Goal: Task Accomplishment & Management: Use online tool/utility

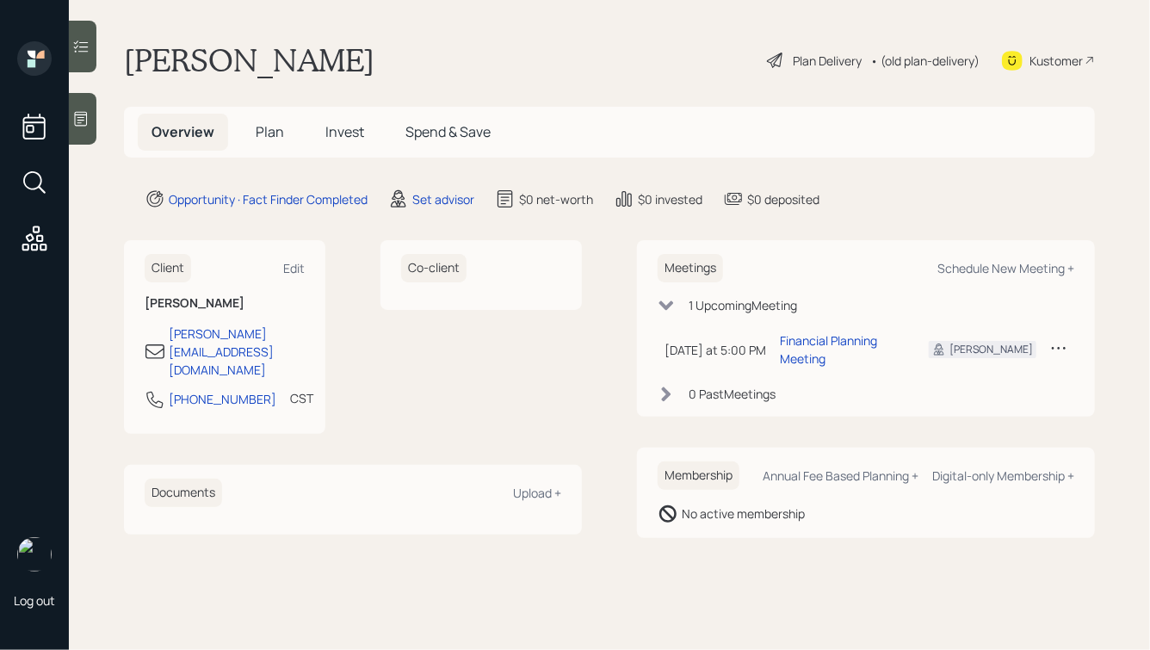
click at [81, 117] on icon at bounding box center [81, 119] width 13 height 15
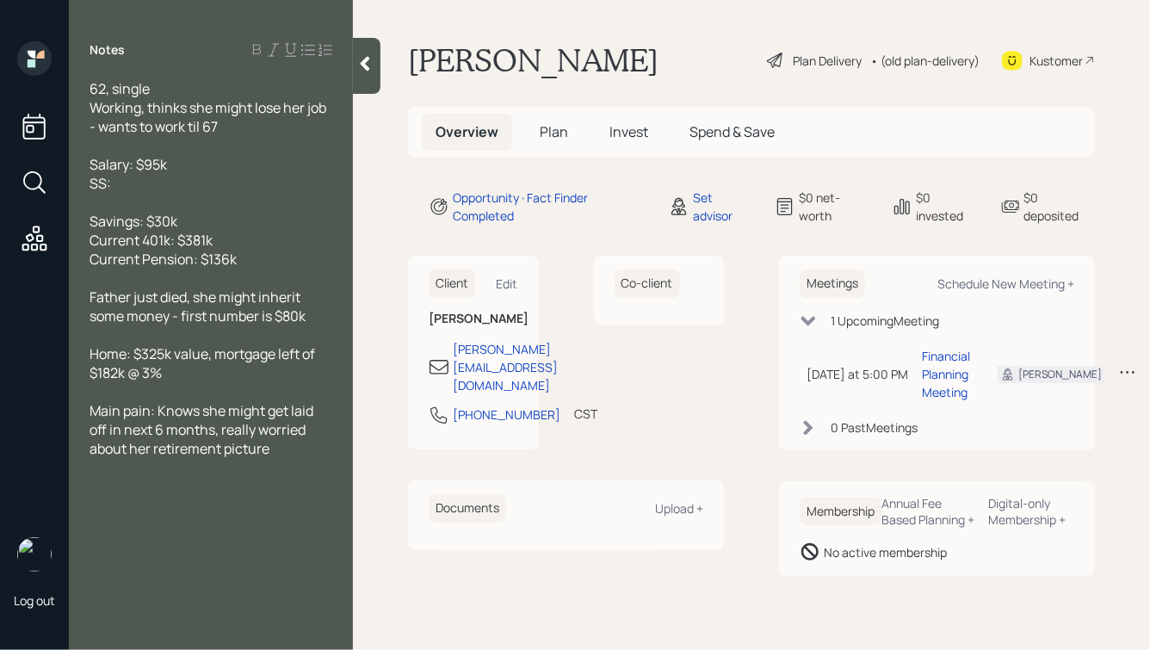
click at [313, 319] on div "Father just died, she might inherit some money - first number is $80k" at bounding box center [211, 307] width 243 height 38
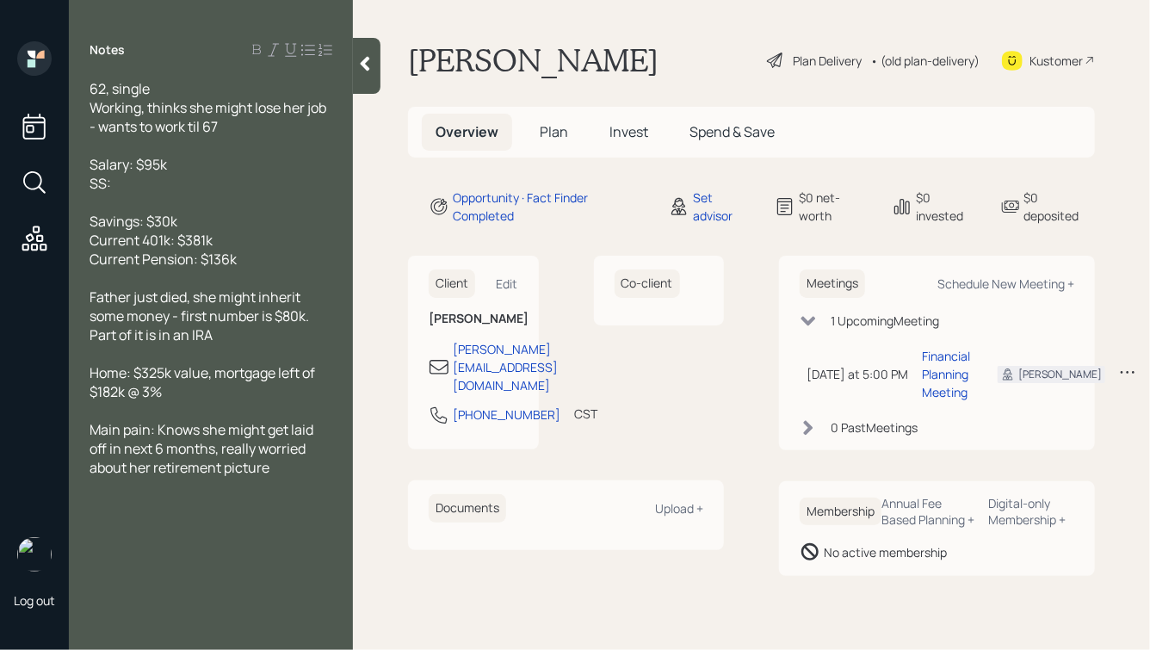
click at [289, 473] on div "Main pain: Knows she might get laid off in next 6 months, really worried about …" at bounding box center [211, 448] width 243 height 57
click at [322, 324] on div "Father just died, she might inherit some money - first number is $80k. Part of …" at bounding box center [211, 316] width 243 height 57
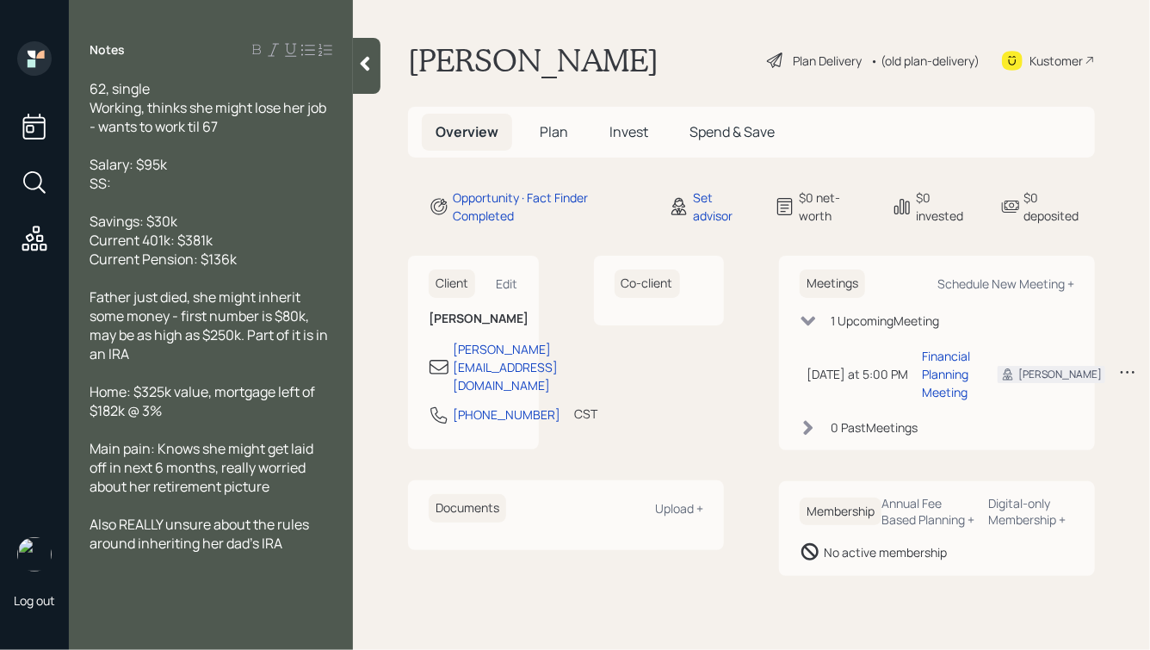
click at [145, 189] on div "Salary: $95k SS:" at bounding box center [211, 174] width 243 height 38
click at [364, 62] on icon at bounding box center [365, 64] width 9 height 15
